Goal: Navigation & Orientation: Find specific page/section

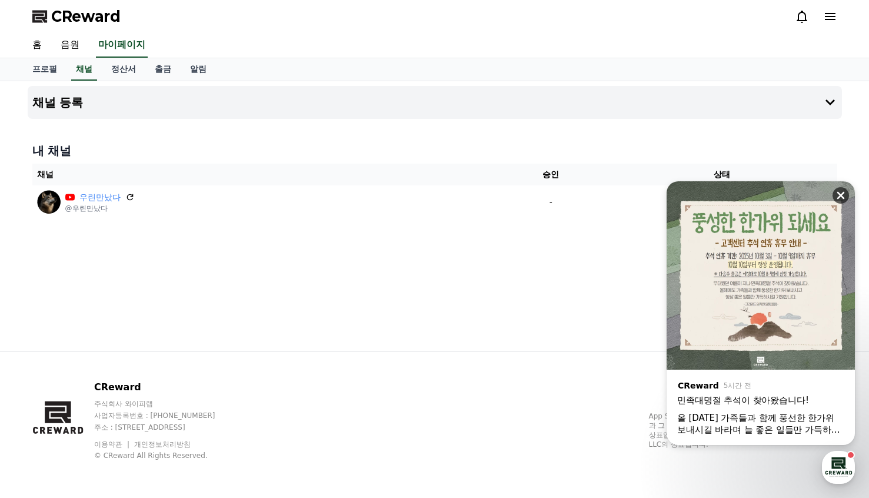
click at [838, 198] on icon at bounding box center [841, 196] width 8 height 8
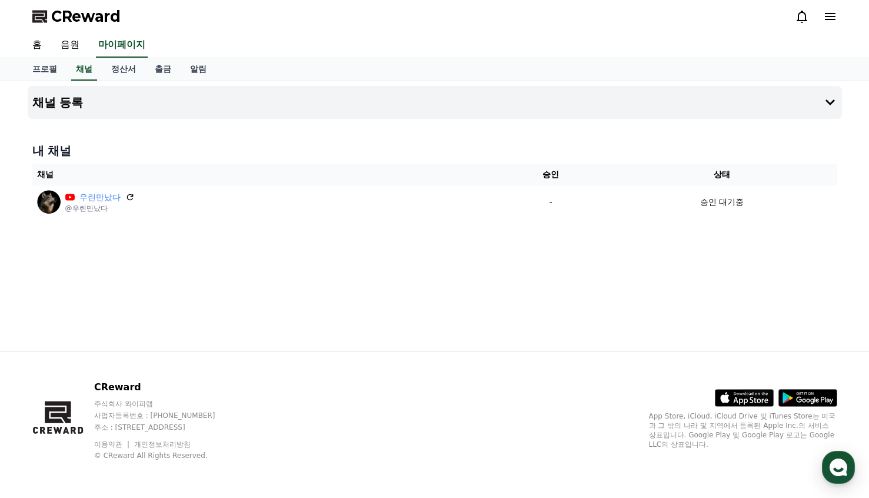
click at [635, 275] on div "채널 등록 내 채널 채널 승인 상태 우린만났다 @우린만났다 - 승인 대기중" at bounding box center [434, 216] width 823 height 270
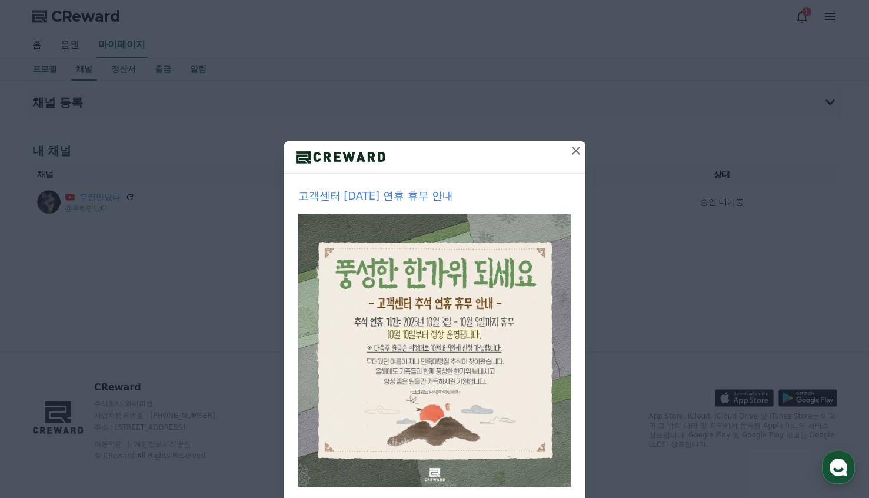
click at [573, 152] on icon at bounding box center [576, 150] width 8 height 8
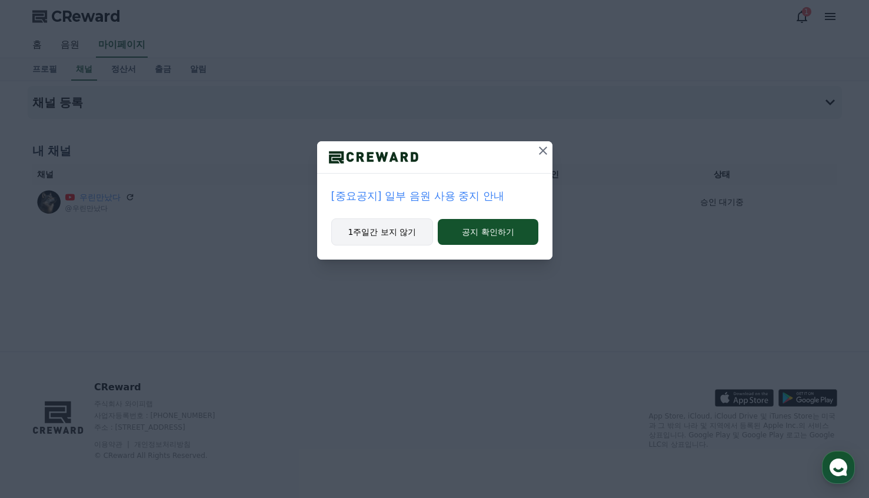
click at [413, 236] on button "1주일간 보지 않기" at bounding box center [382, 231] width 102 height 27
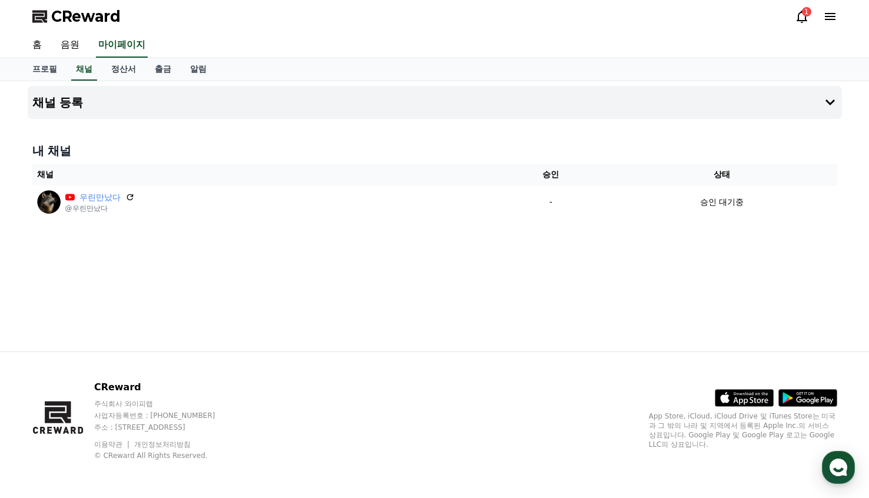
click at [413, 236] on div "채널 등록 내 채널 채널 승인 상태 우린만났다 @우린만났다 - 승인 대기중" at bounding box center [434, 216] width 823 height 270
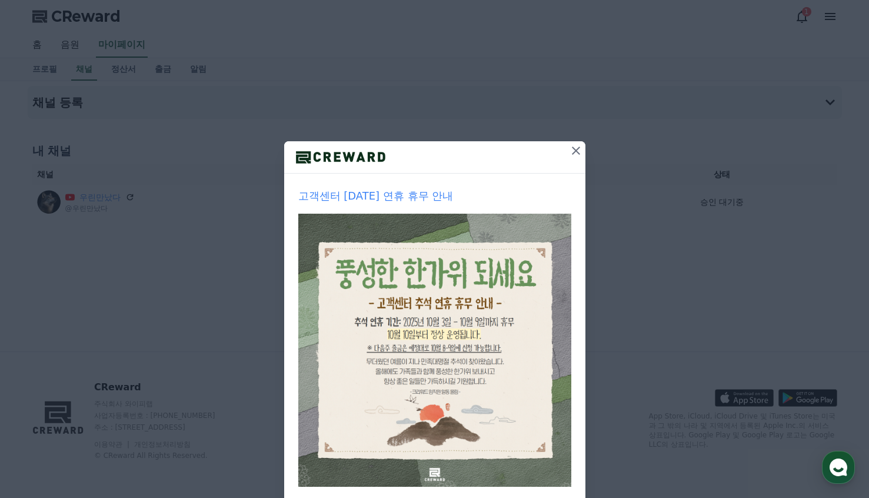
click at [570, 153] on icon at bounding box center [576, 151] width 14 height 14
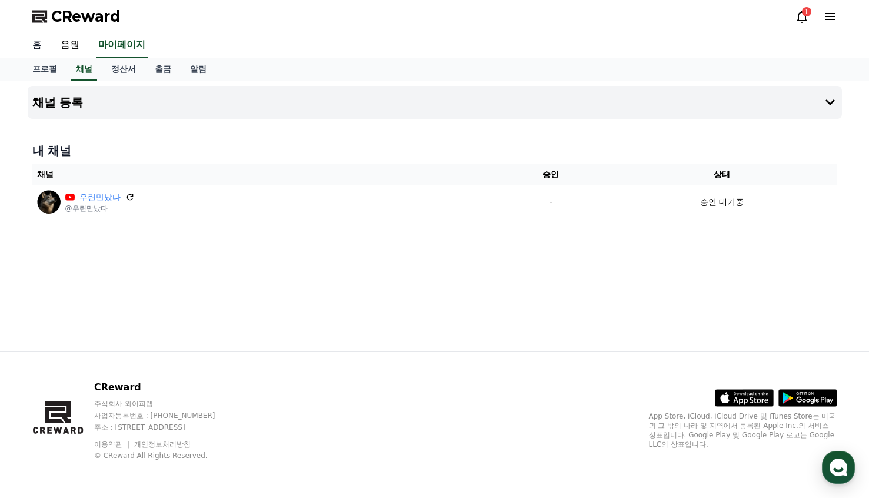
click at [35, 47] on link "홈" at bounding box center [37, 45] width 28 height 25
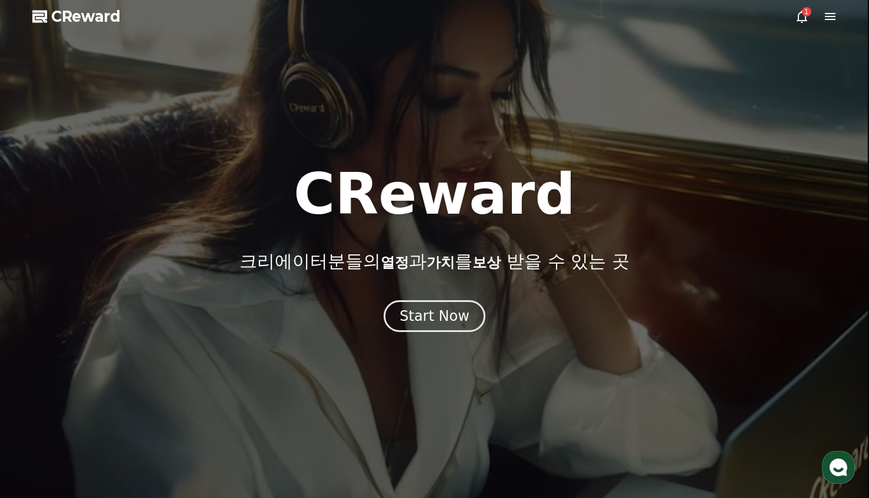
click at [805, 16] on icon at bounding box center [801, 17] width 11 height 12
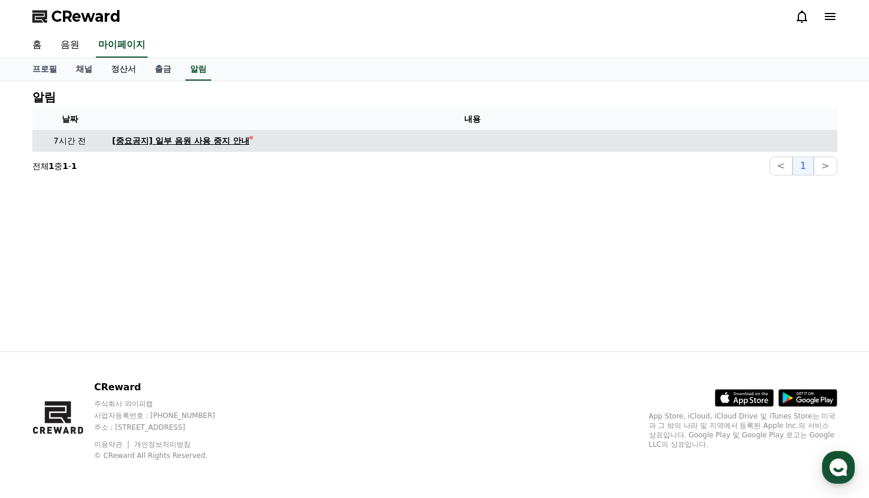
click at [222, 143] on div "[중요공지] 일부 음원 사용 중지 안내" at bounding box center [180, 141] width 137 height 12
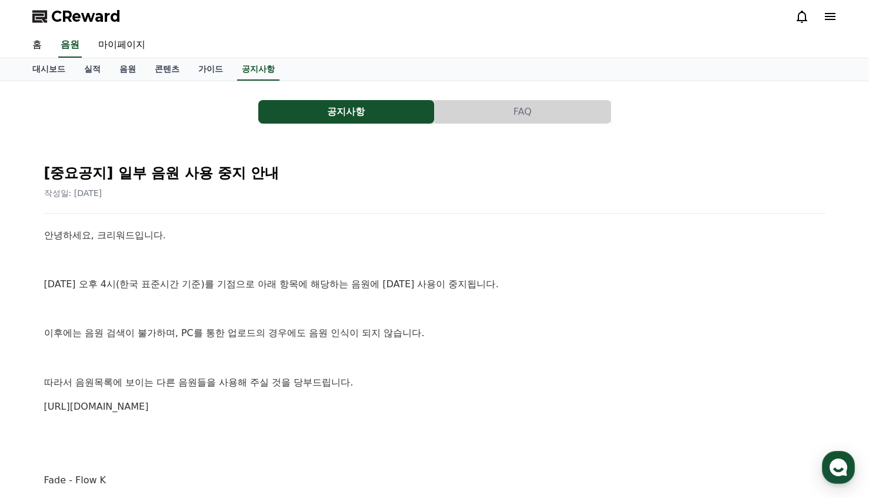
click at [79, 21] on span "CReward" at bounding box center [85, 16] width 69 height 19
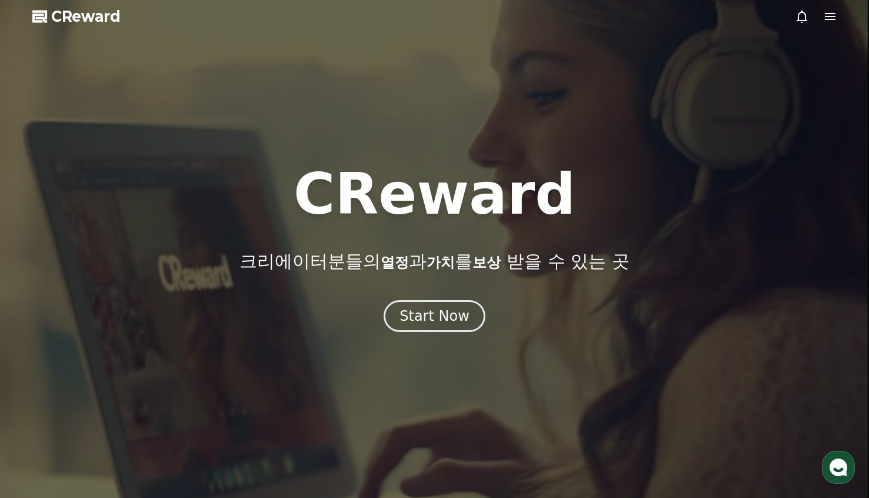
click at [59, 21] on span "CReward" at bounding box center [85, 16] width 69 height 19
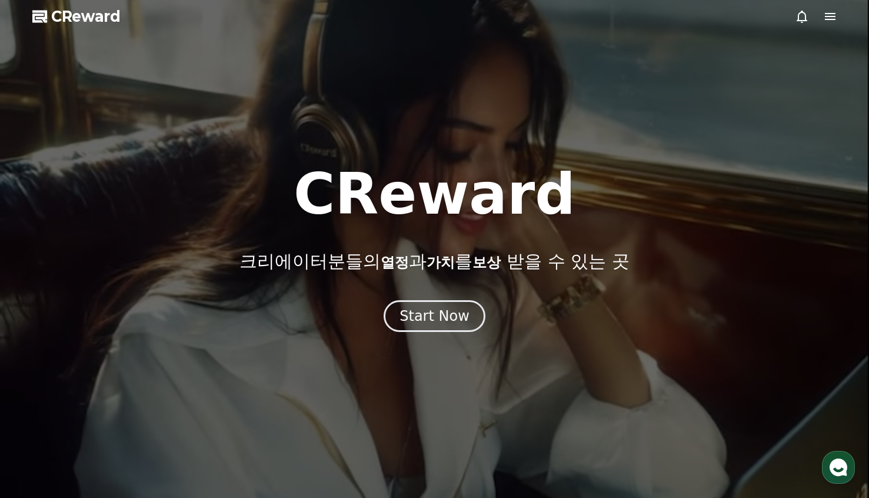
click at [60, 16] on span "CReward" at bounding box center [85, 16] width 69 height 19
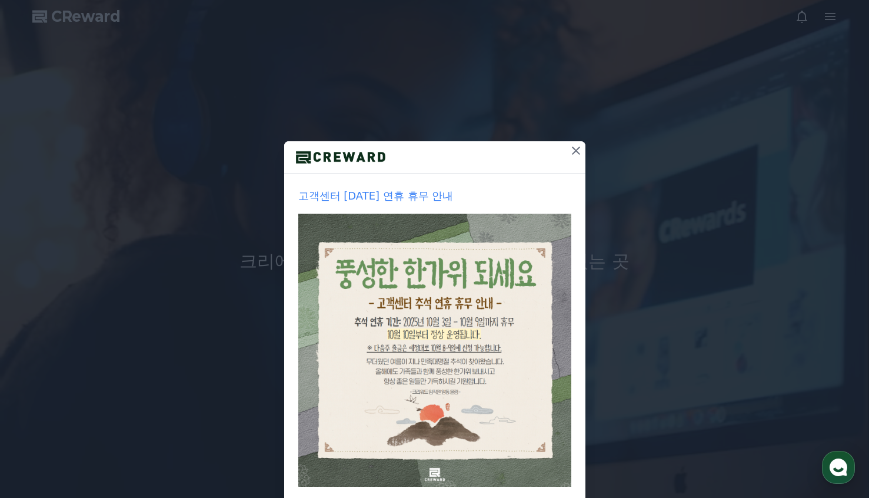
click at [570, 149] on icon at bounding box center [576, 151] width 14 height 14
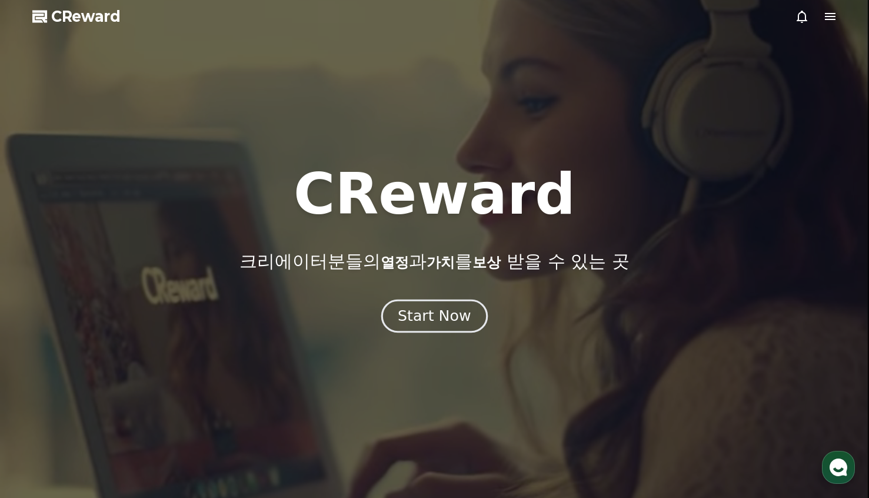
click at [440, 319] on div "Start Now" at bounding box center [434, 316] width 73 height 20
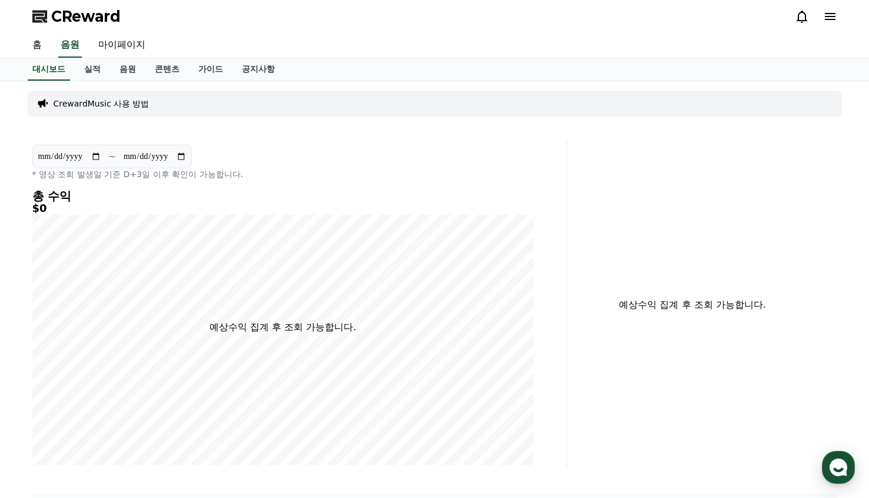
click at [833, 16] on icon at bounding box center [830, 16] width 11 height 7
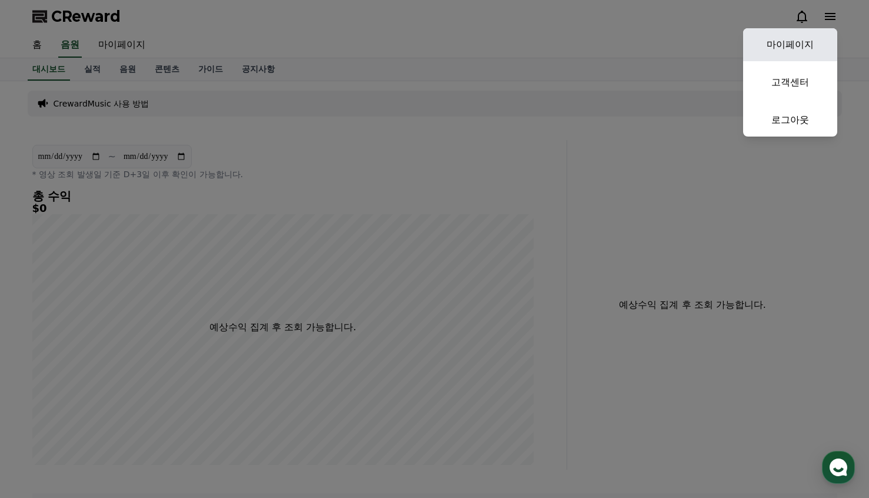
click at [791, 41] on link "마이페이지" at bounding box center [790, 44] width 94 height 33
select select "**********"
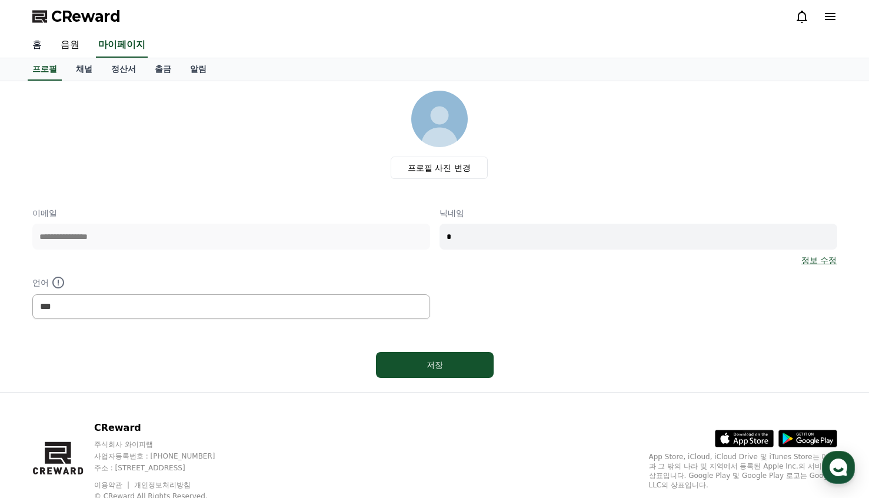
click at [35, 47] on link "홈" at bounding box center [37, 45] width 28 height 25
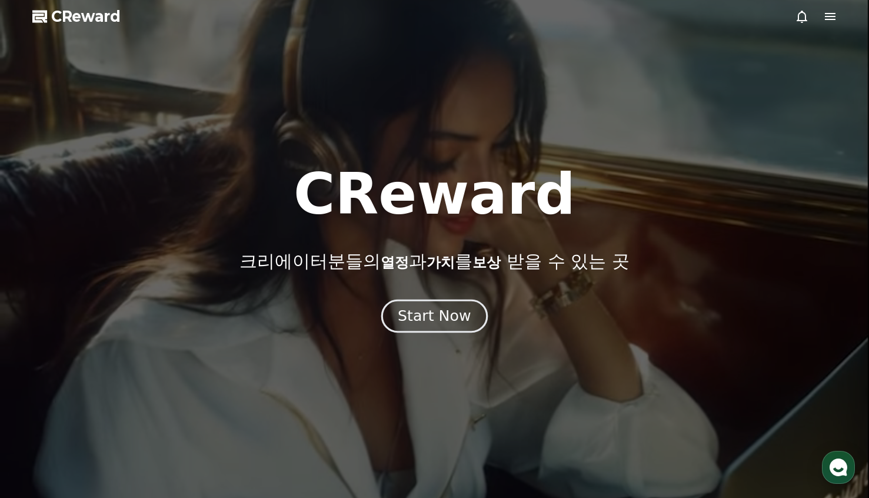
click at [429, 322] on div "Start Now" at bounding box center [434, 316] width 73 height 20
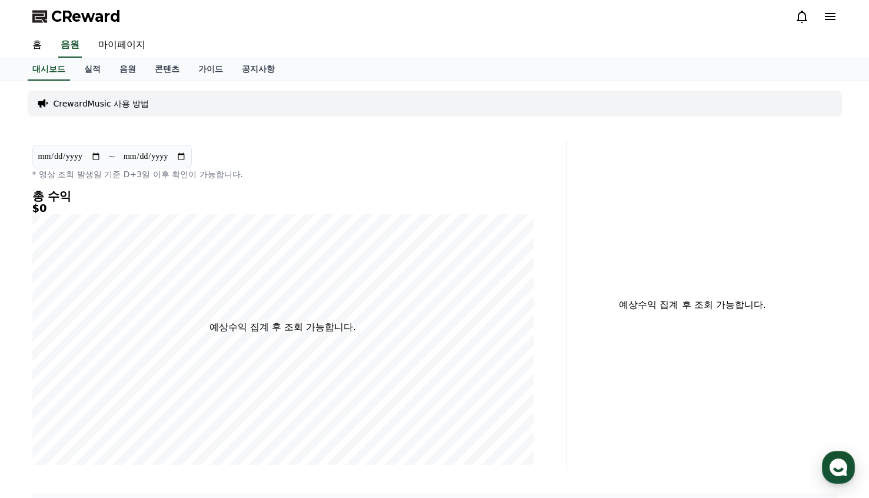
click at [819, 15] on div at bounding box center [816, 16] width 42 height 14
click at [828, 15] on icon at bounding box center [830, 16] width 14 height 14
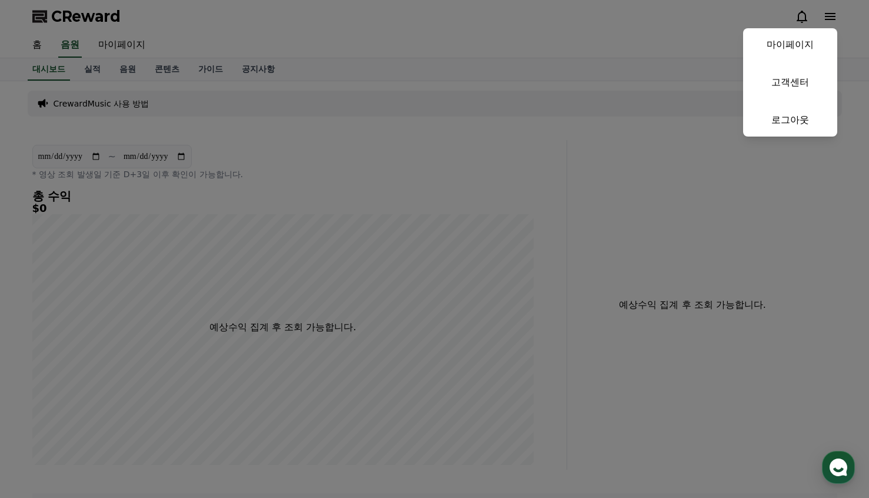
click at [257, 33] on button "close" at bounding box center [434, 249] width 869 height 498
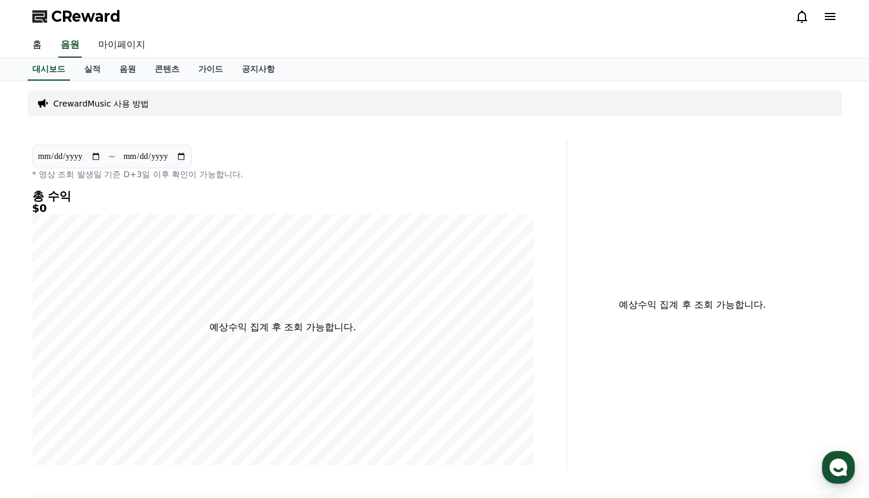
click at [98, 49] on link "마이페이지" at bounding box center [122, 45] width 66 height 25
select select "**********"
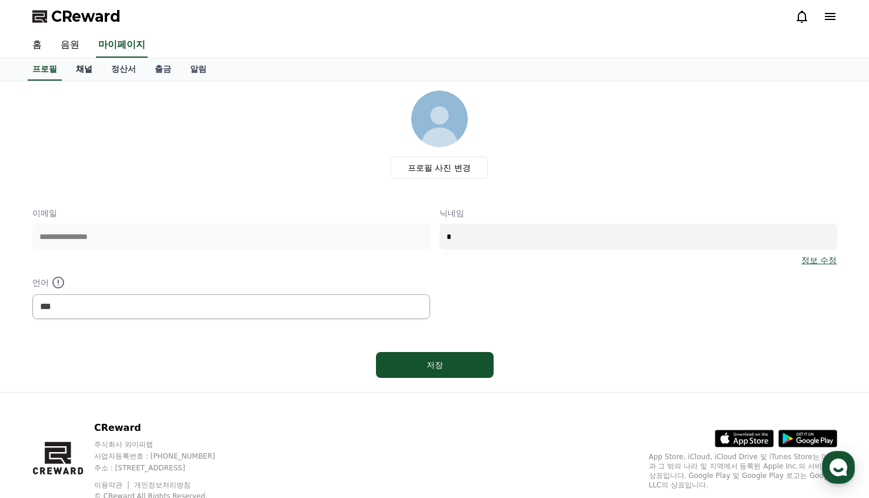
click at [85, 68] on link "채널" at bounding box center [83, 69] width 35 height 22
